Goal: Task Accomplishment & Management: Complete application form

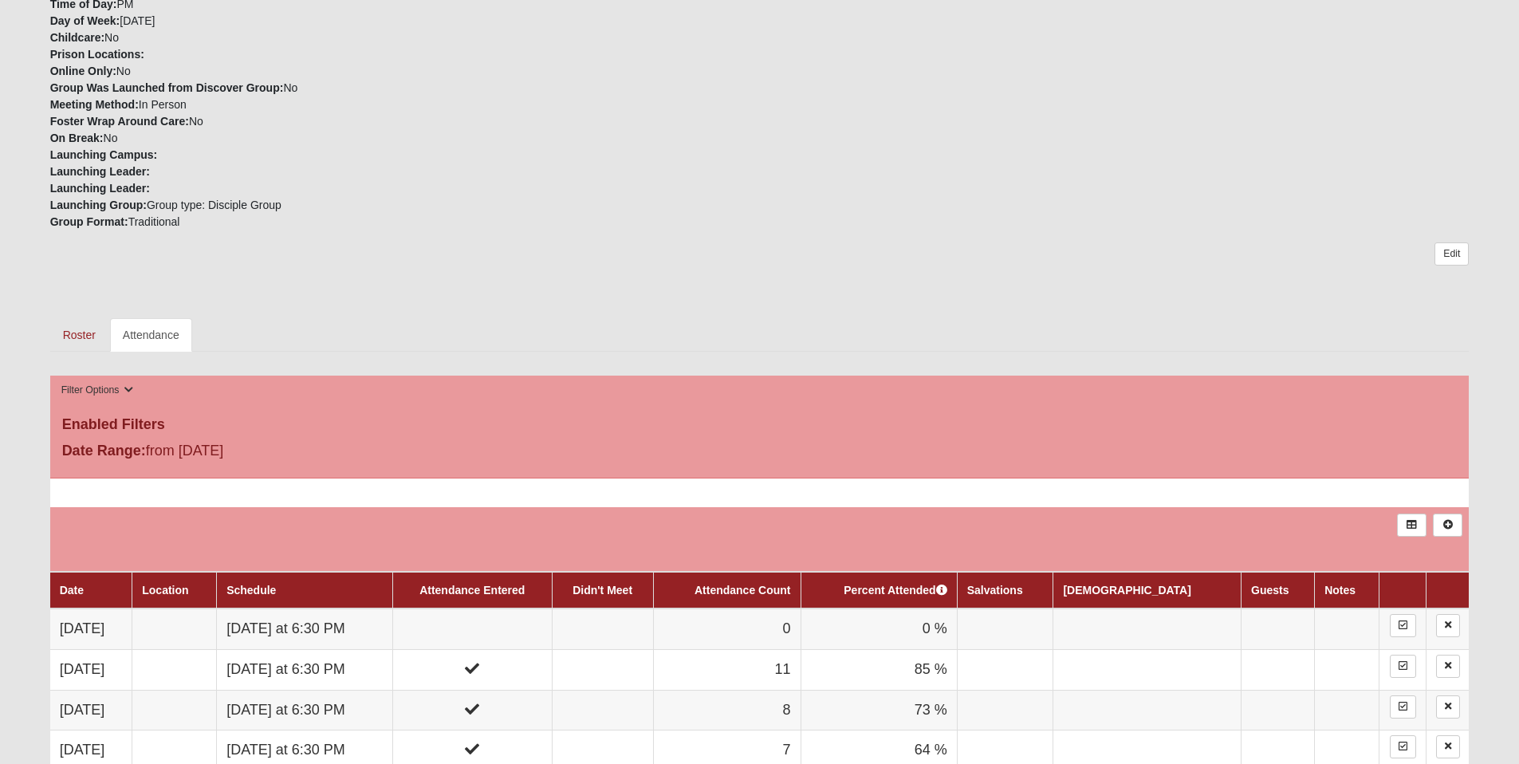
scroll to position [619, 0]
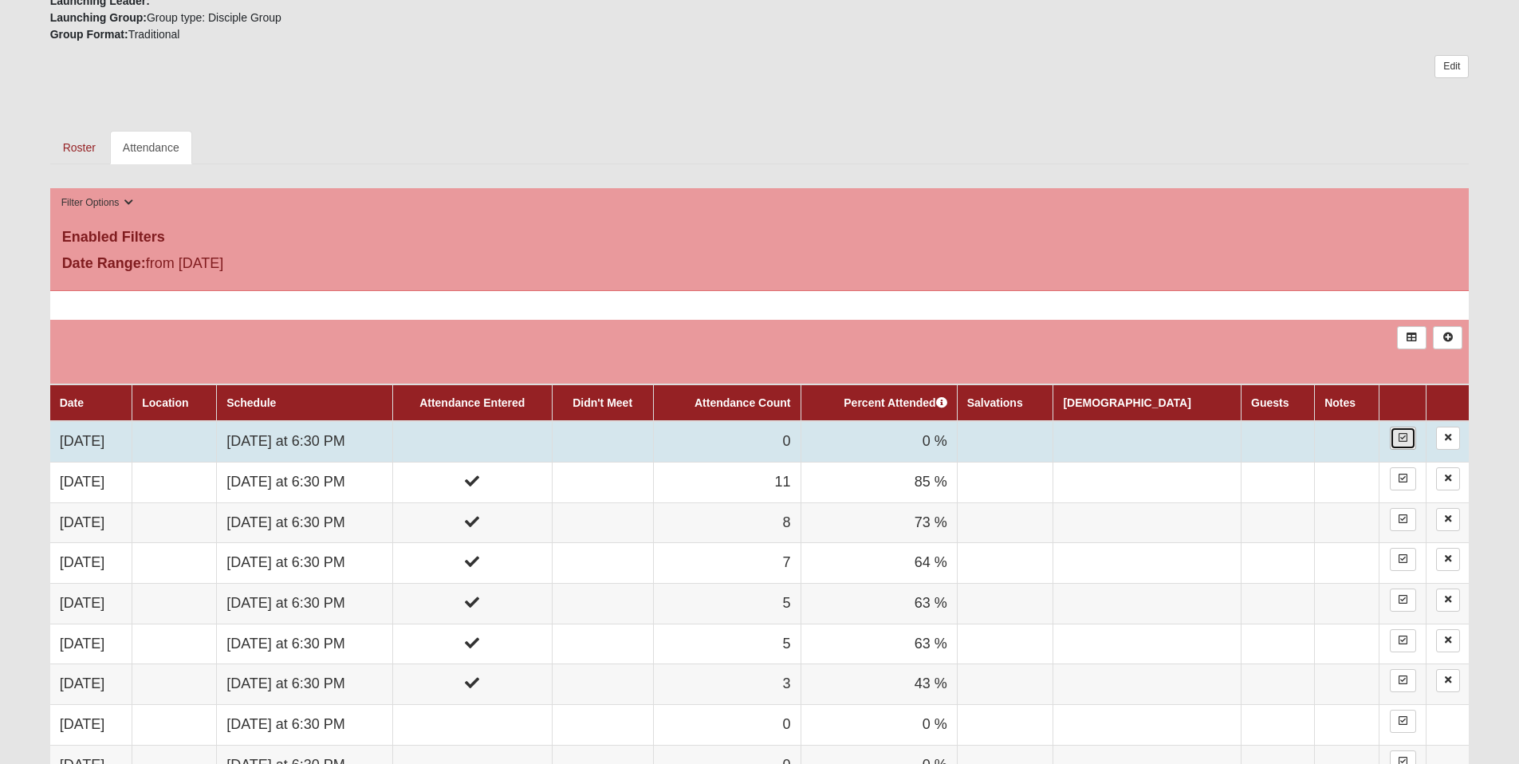
click at [1406, 437] on link at bounding box center [1403, 438] width 26 height 23
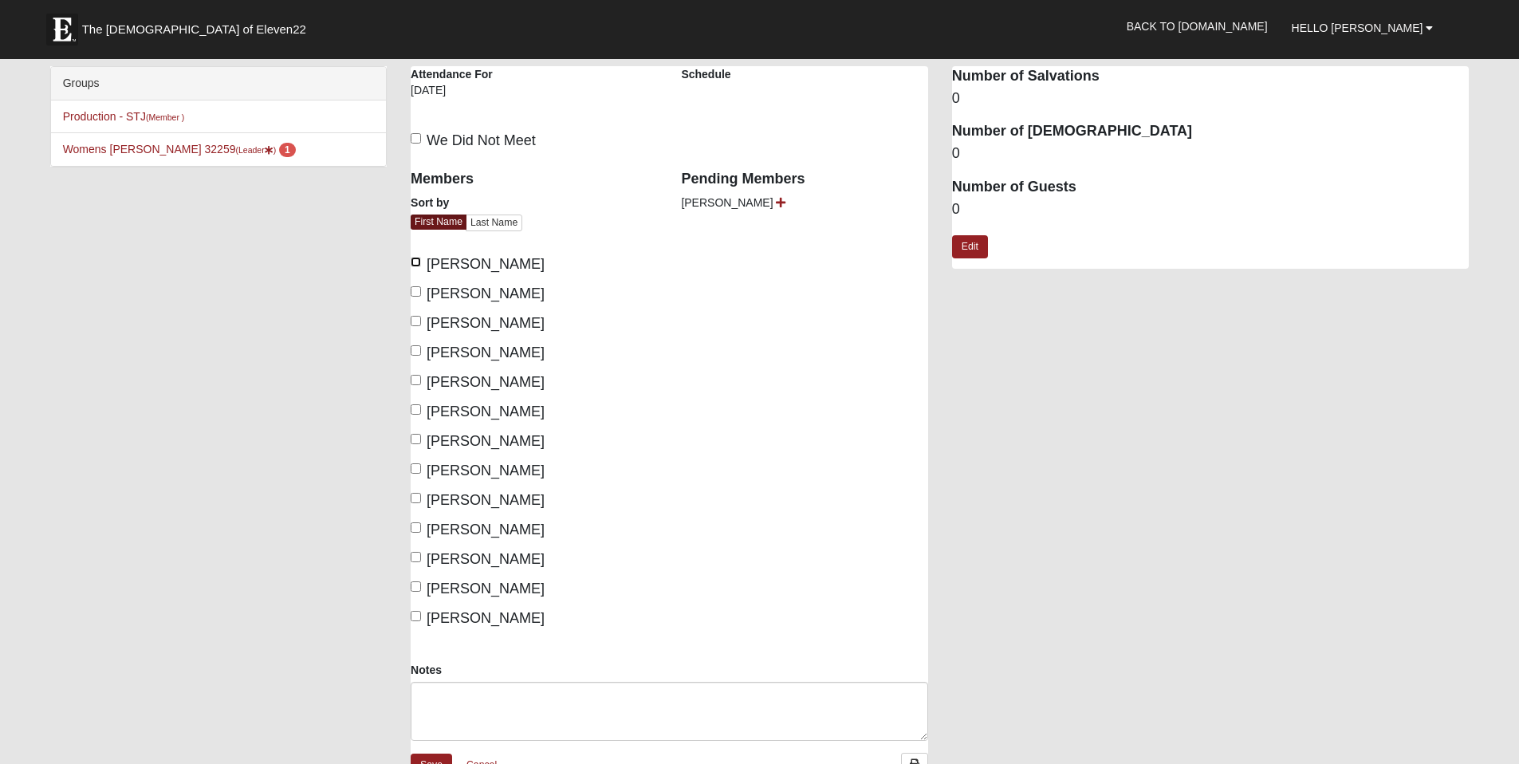
click at [418, 262] on input "[PERSON_NAME]" at bounding box center [416, 262] width 10 height 10
checkbox input "true"
click at [415, 322] on input "[PERSON_NAME]" at bounding box center [416, 321] width 10 height 10
checkbox input "true"
drag, startPoint x: 415, startPoint y: 351, endPoint x: 415, endPoint y: 372, distance: 20.7
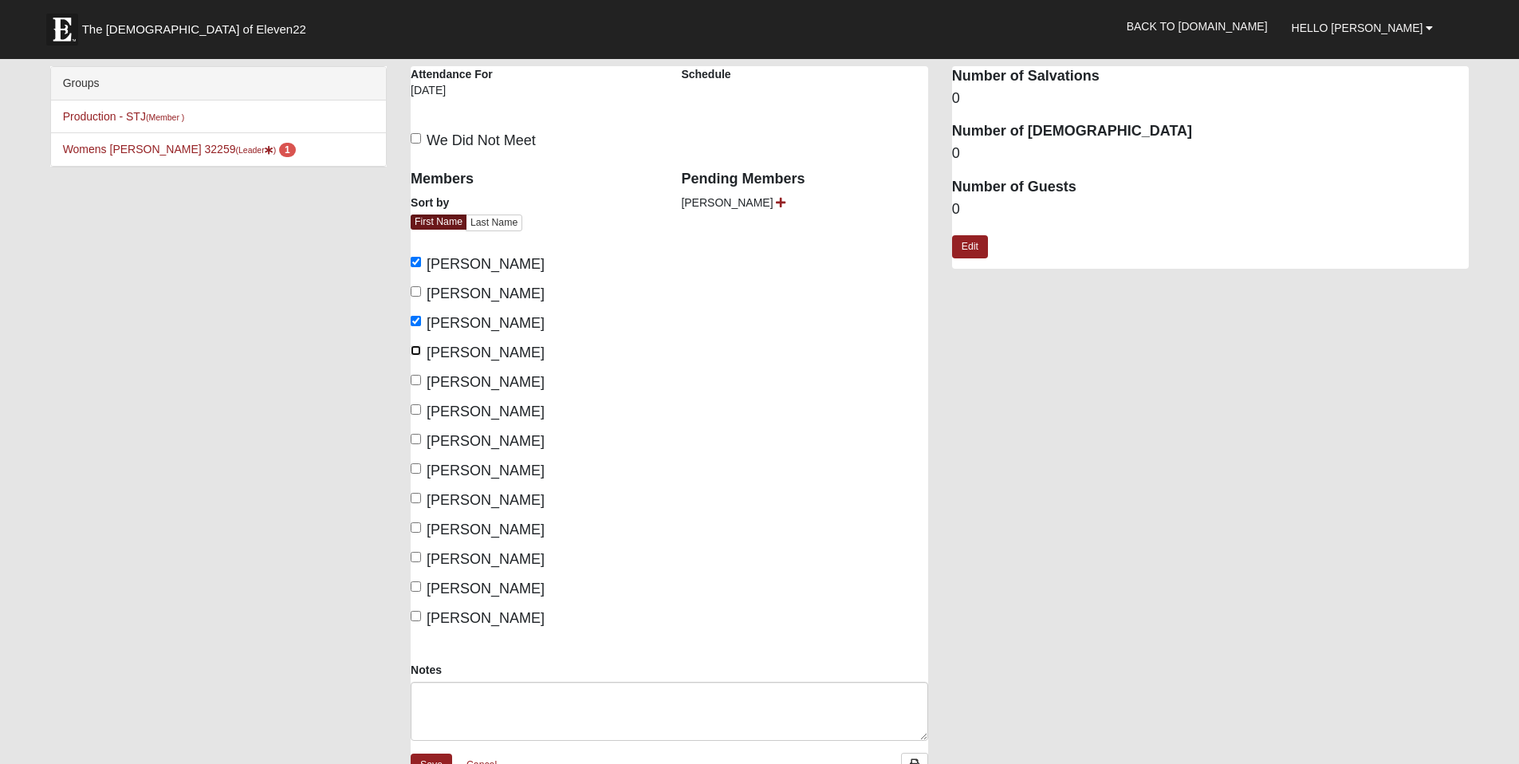
click at [415, 351] on input "[PERSON_NAME]" at bounding box center [416, 350] width 10 height 10
checkbox input "true"
click at [416, 380] on input "[PERSON_NAME]" at bounding box center [416, 380] width 10 height 10
checkbox input "true"
click at [418, 412] on input "[PERSON_NAME]" at bounding box center [416, 409] width 10 height 10
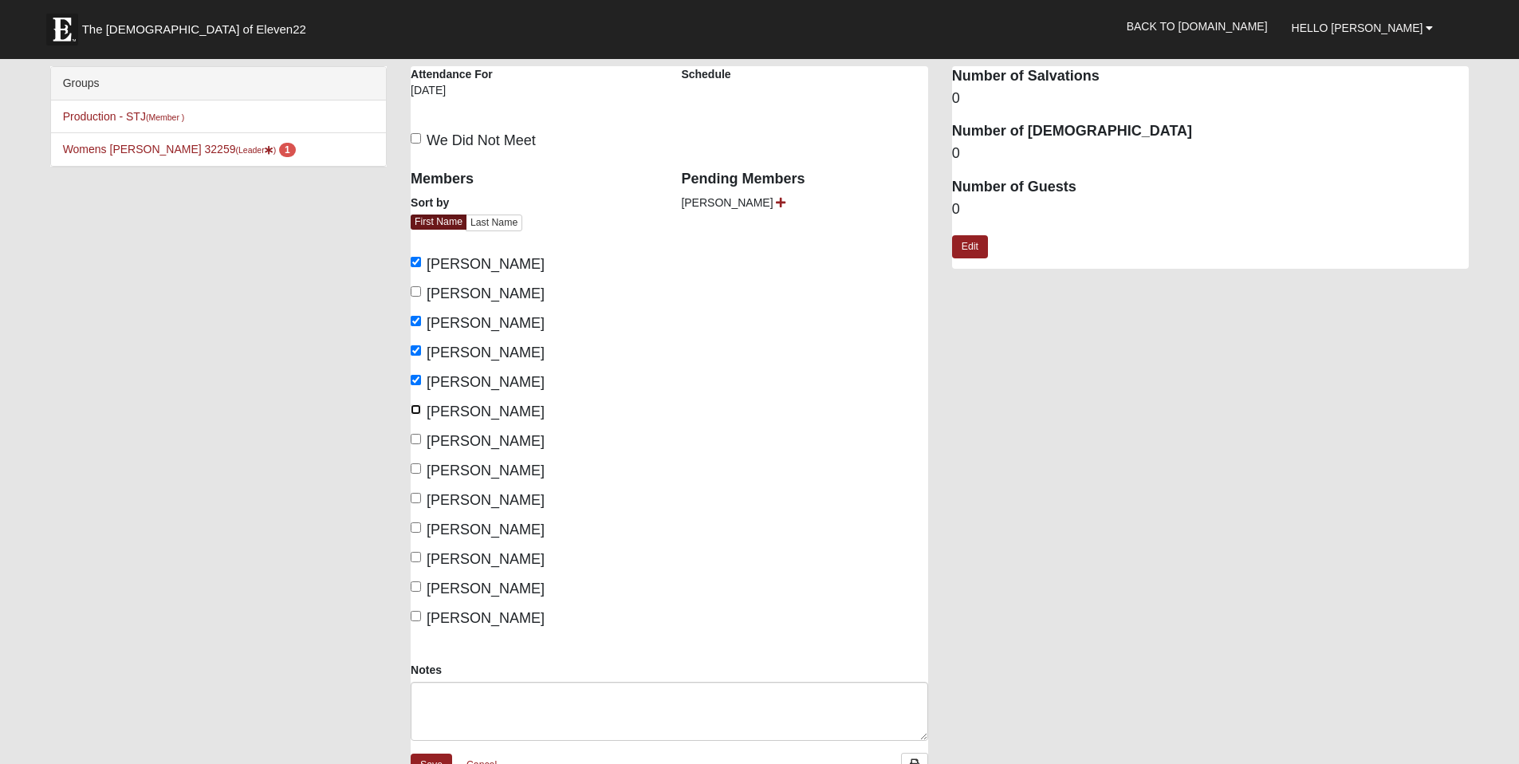
checkbox input "true"
click at [412, 439] on input "[PERSON_NAME]" at bounding box center [416, 439] width 10 height 10
checkbox input "true"
click at [416, 466] on input "[PERSON_NAME]" at bounding box center [416, 468] width 10 height 10
checkbox input "true"
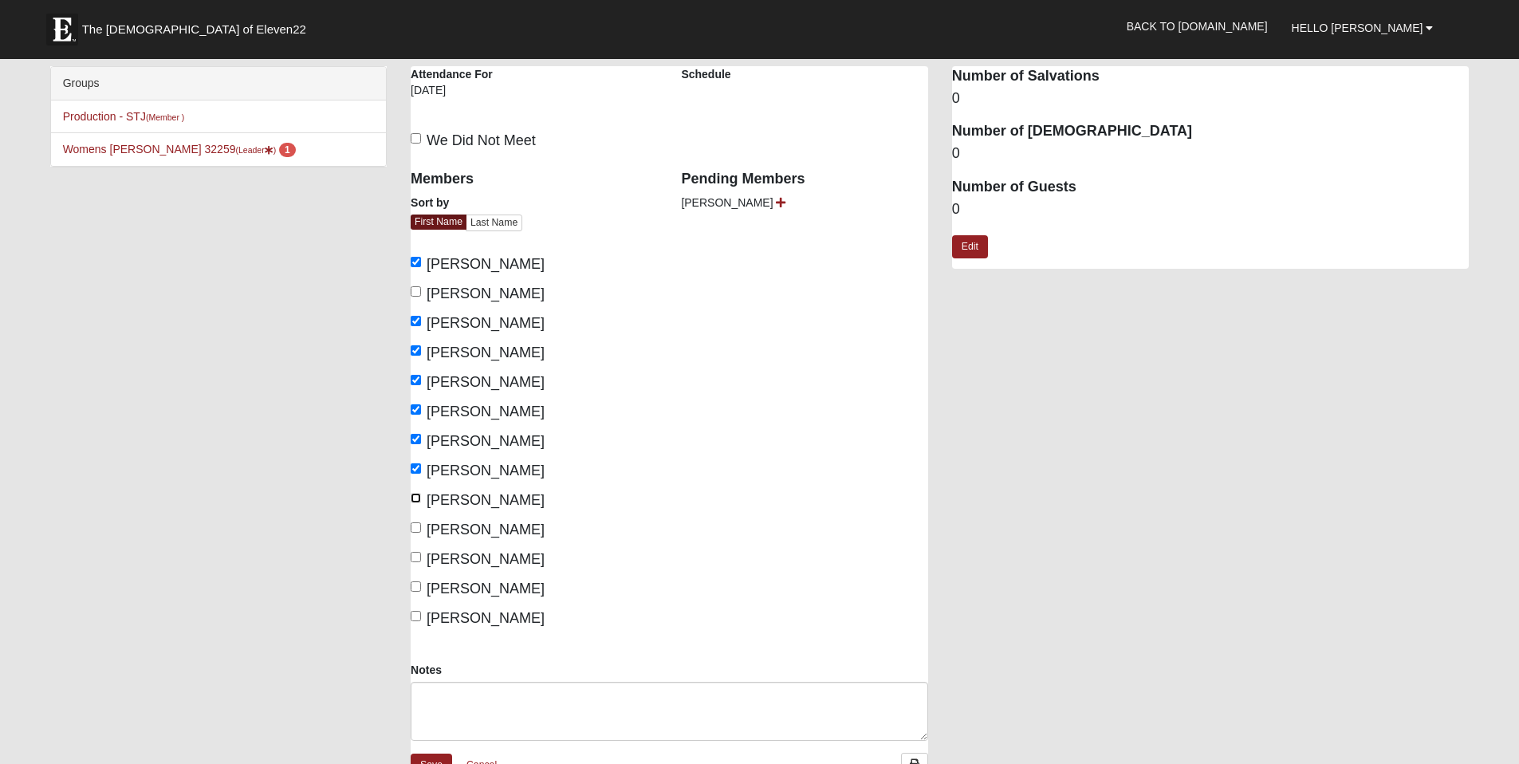
click at [417, 501] on input "[PERSON_NAME]" at bounding box center [416, 498] width 10 height 10
checkbox input "true"
click at [418, 561] on input "[PERSON_NAME]" at bounding box center [416, 557] width 10 height 10
checkbox input "true"
click at [417, 618] on input "[PERSON_NAME]" at bounding box center [416, 616] width 10 height 10
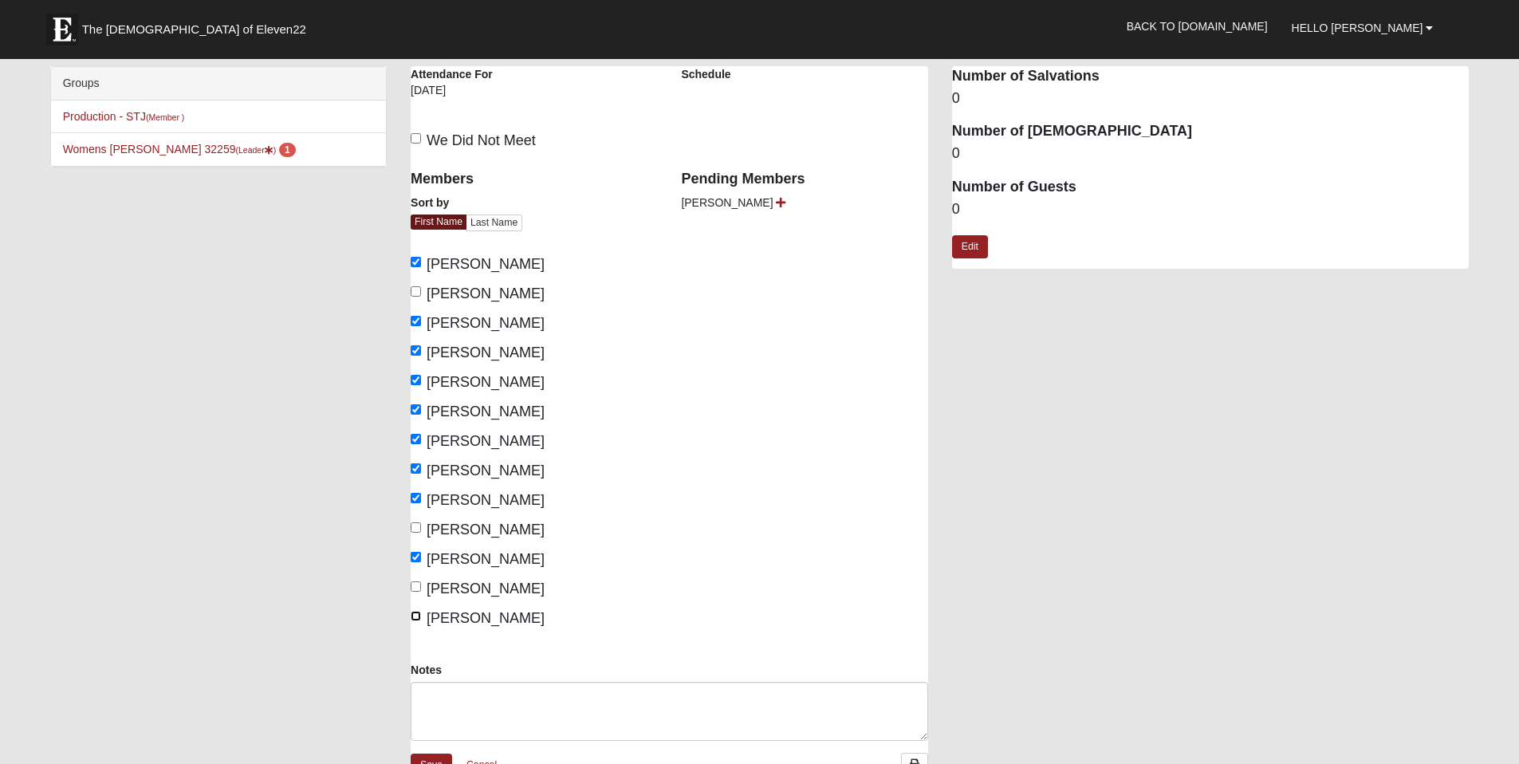
checkbox input "true"
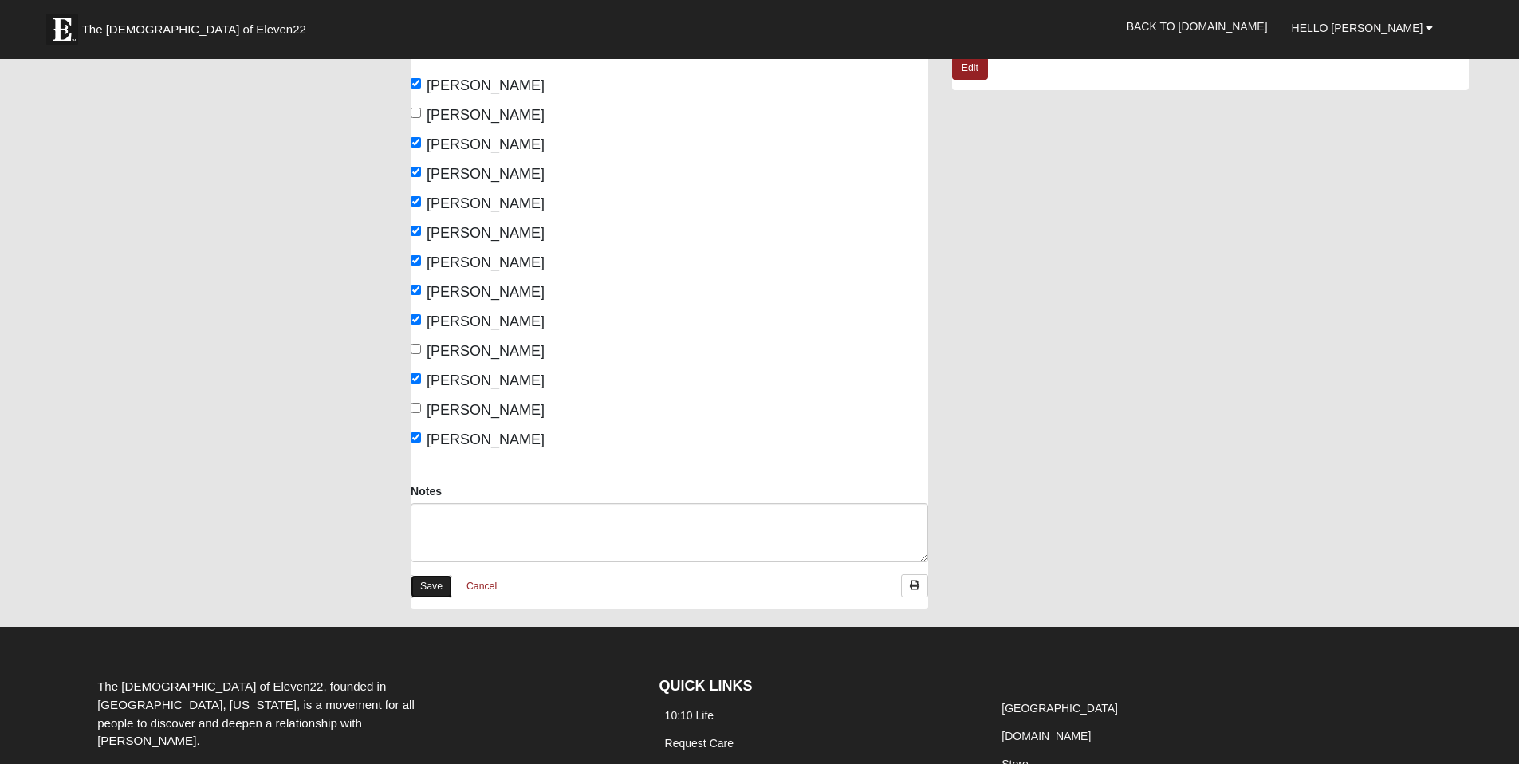
click at [415, 584] on link "Save" at bounding box center [431, 586] width 41 height 23
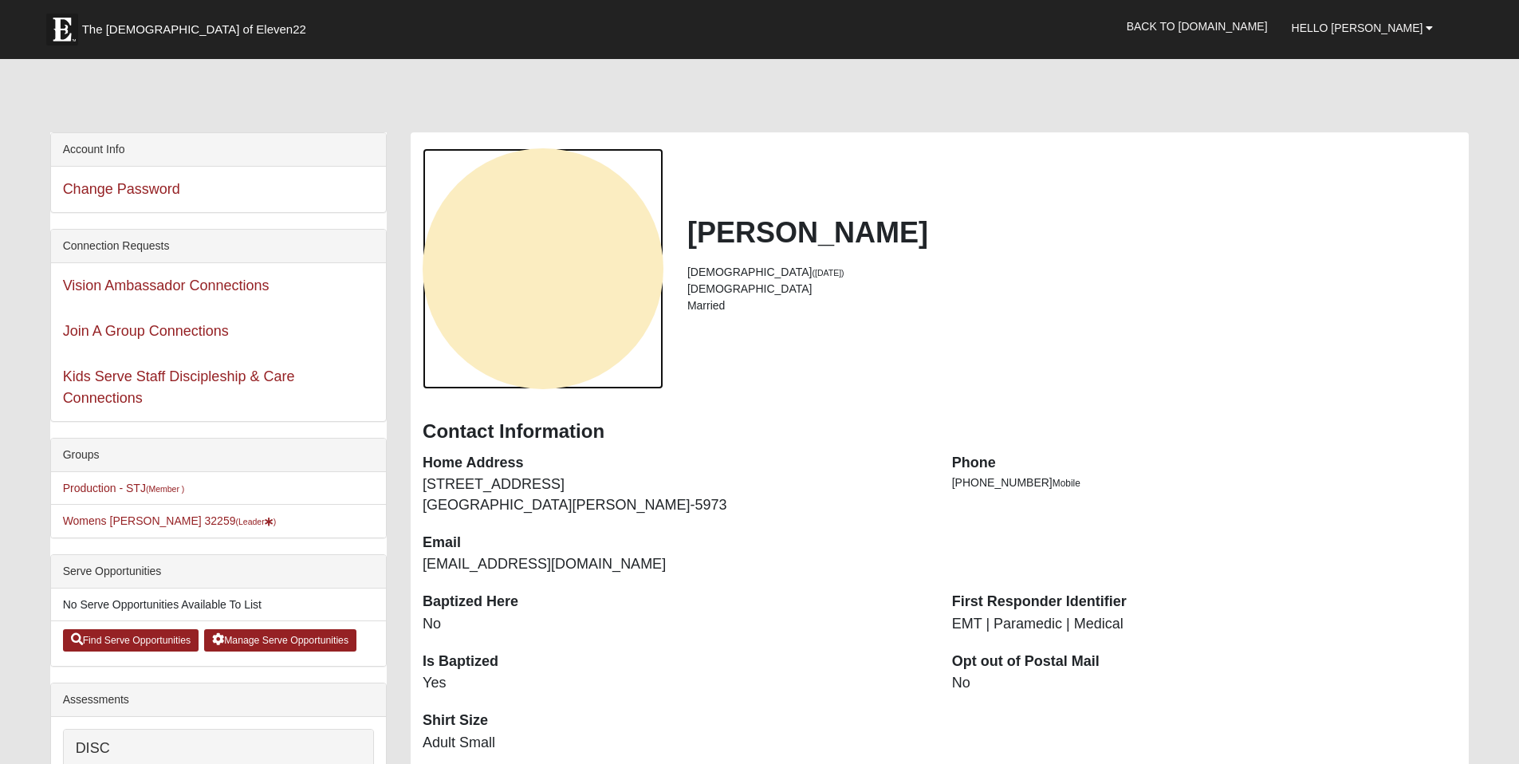
click at [595, 289] on div "View Fullsize Photo" at bounding box center [543, 268] width 241 height 241
